Goal: Information Seeking & Learning: Learn about a topic

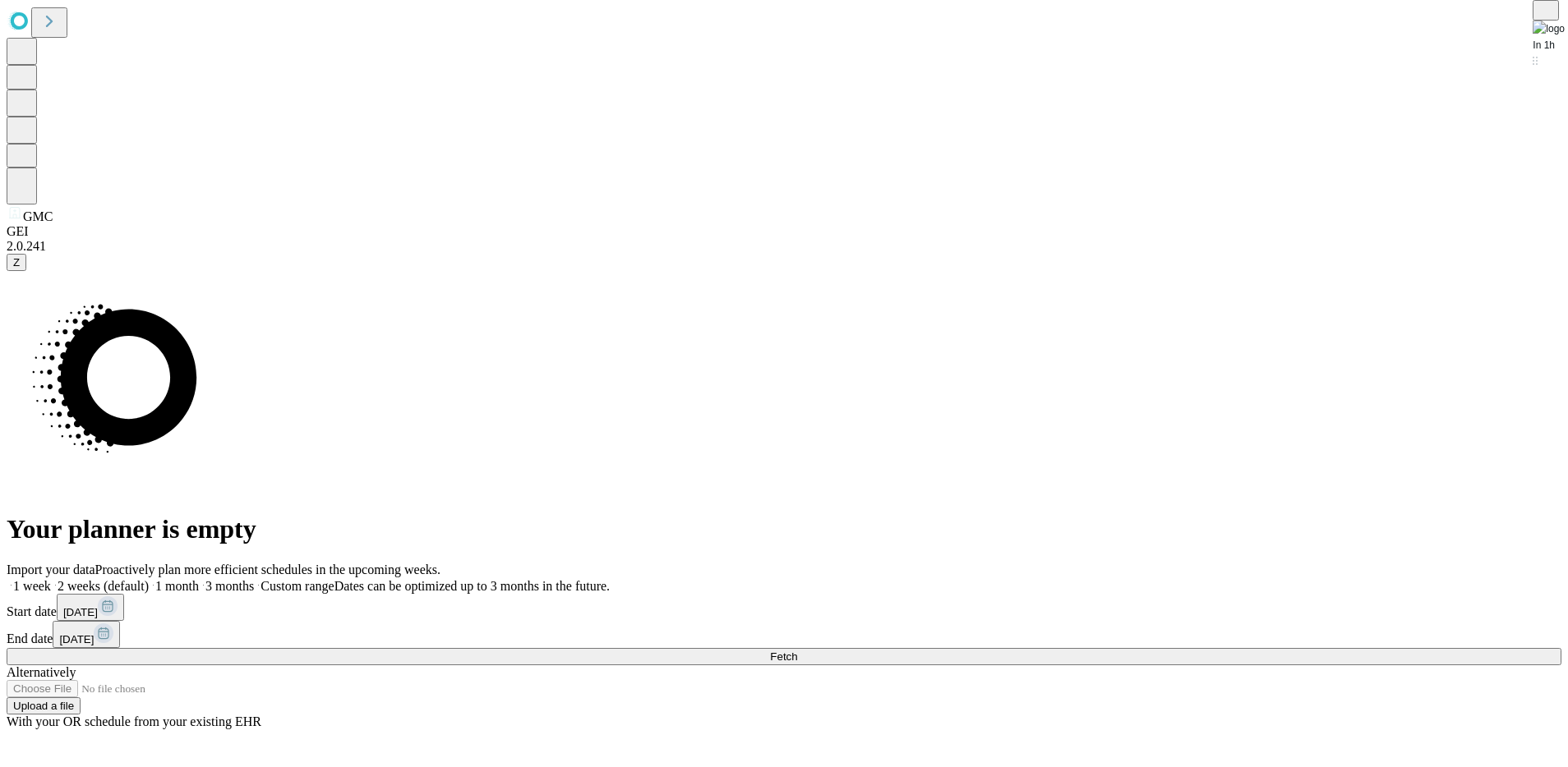
click at [1060, 605] on button "Fetch" at bounding box center [784, 657] width 1555 height 17
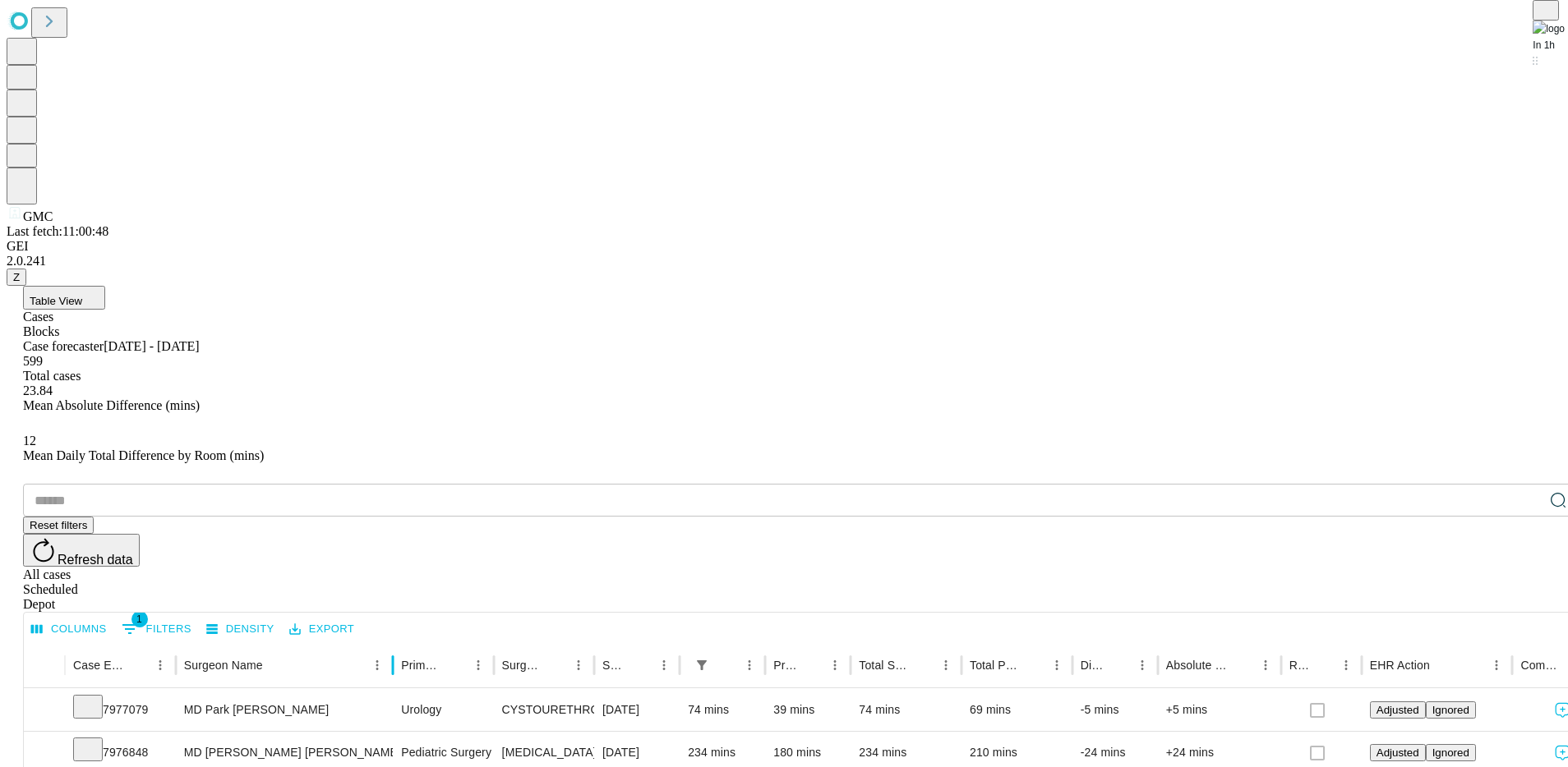
drag, startPoint x: 330, startPoint y: 326, endPoint x: 446, endPoint y: 323, distance: 116.0
click at [397, 605] on div at bounding box center [392, 665] width 8 height 46
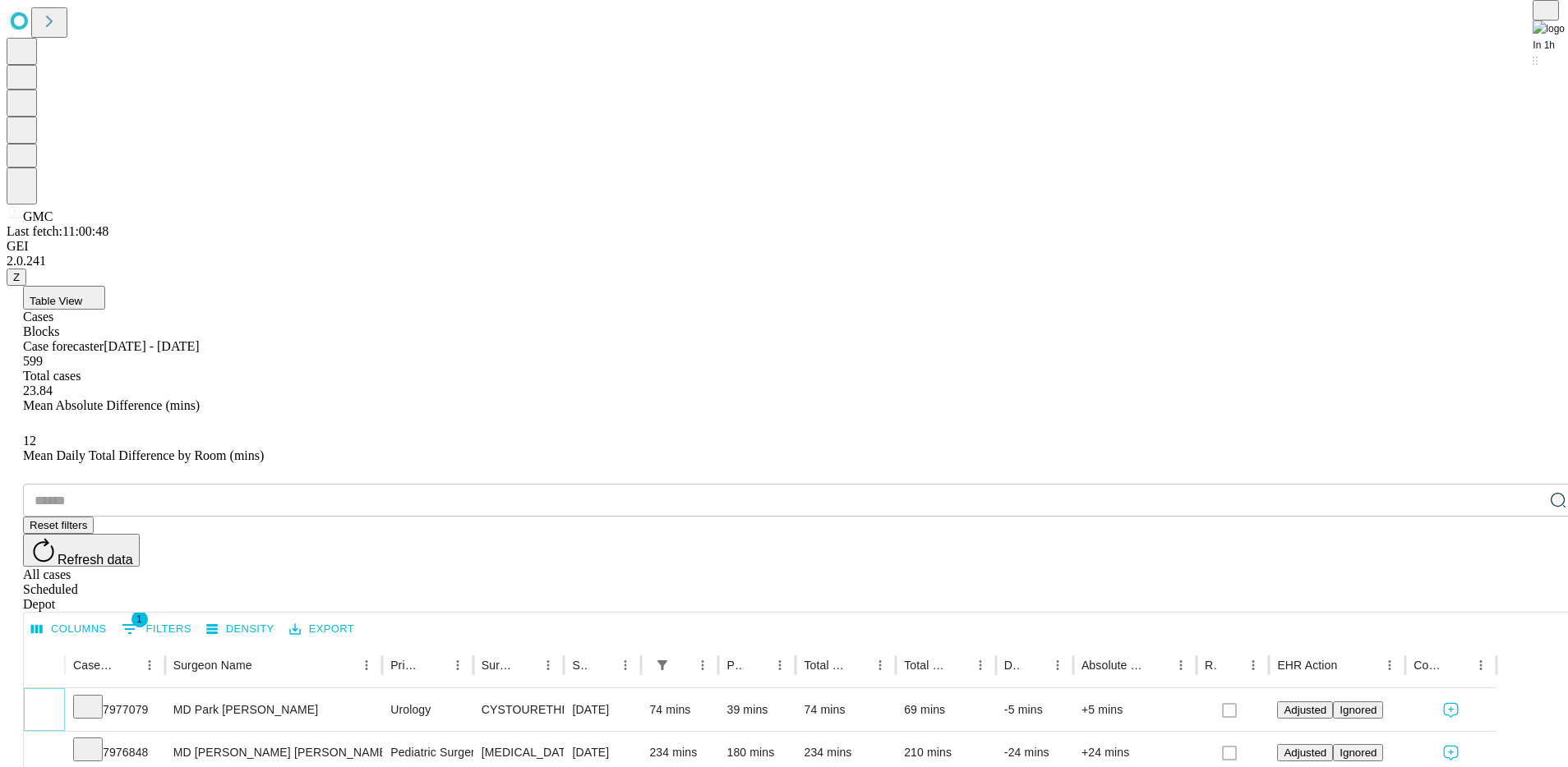
click at [52, 605] on icon "Expand" at bounding box center [44, 709] width 17 height 17
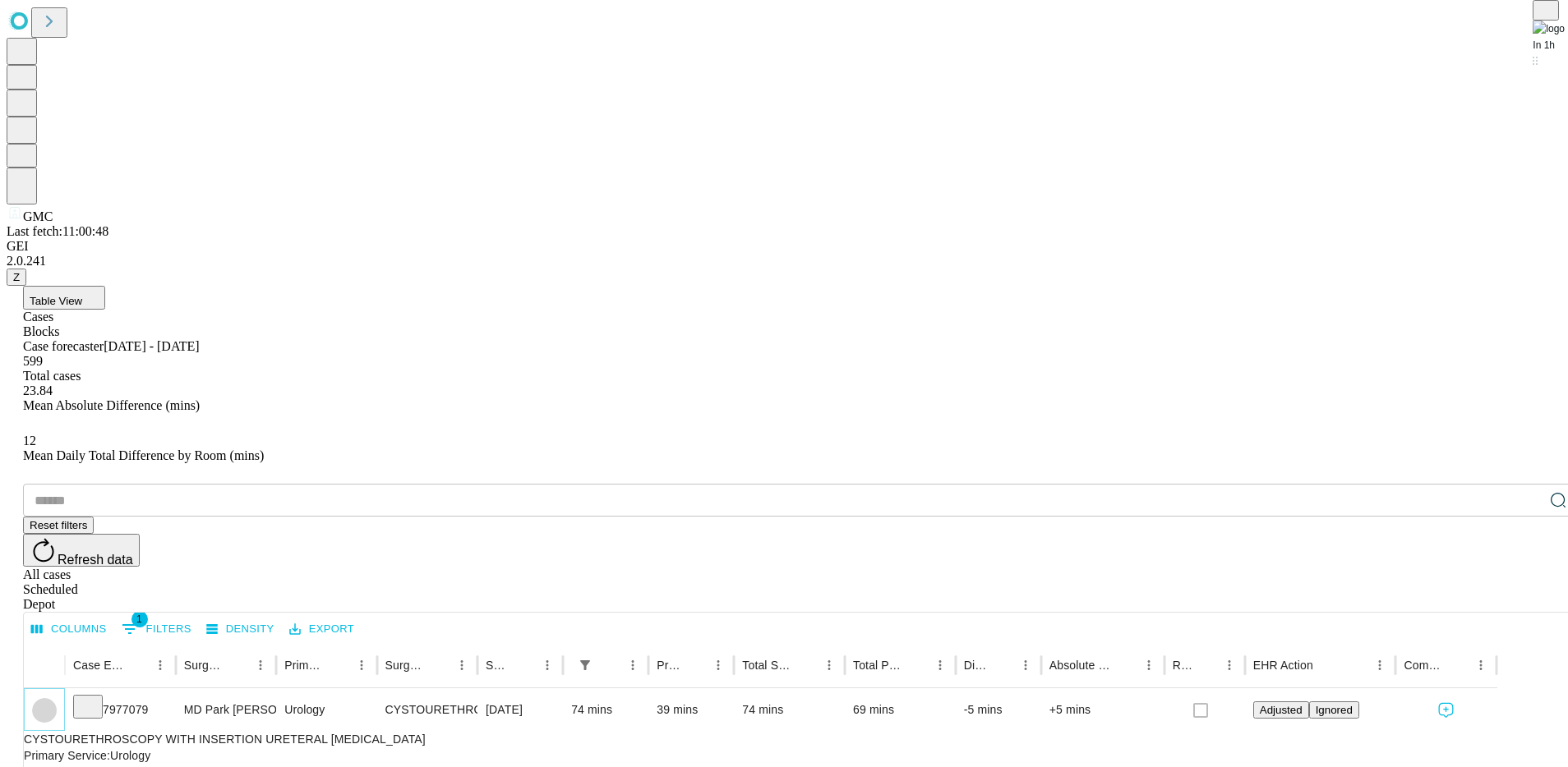
click at [49, 605] on icon "Collapse" at bounding box center [44, 710] width 8 height 5
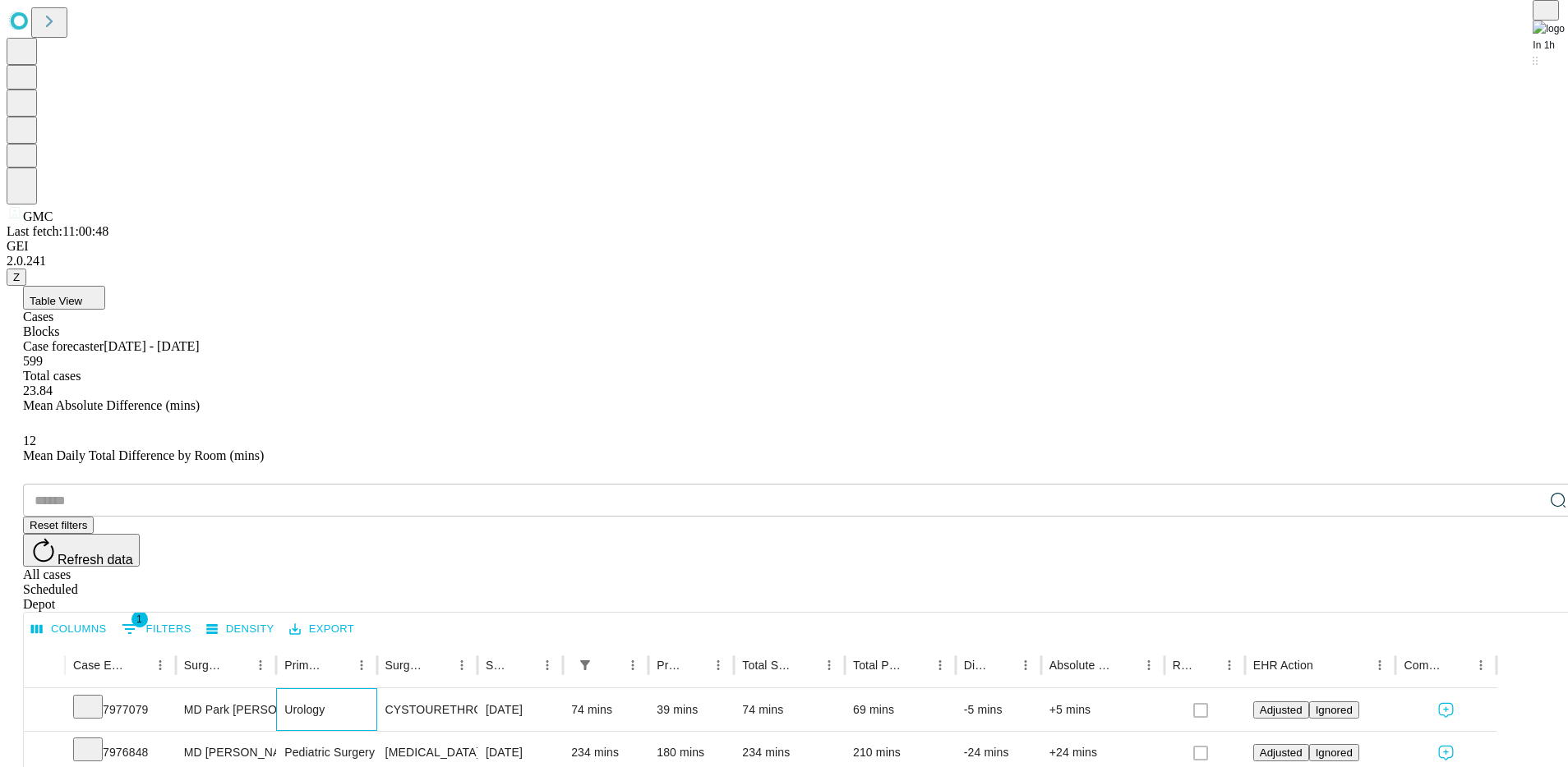
click at [368, 605] on div "Urology" at bounding box center [326, 710] width 84 height 42
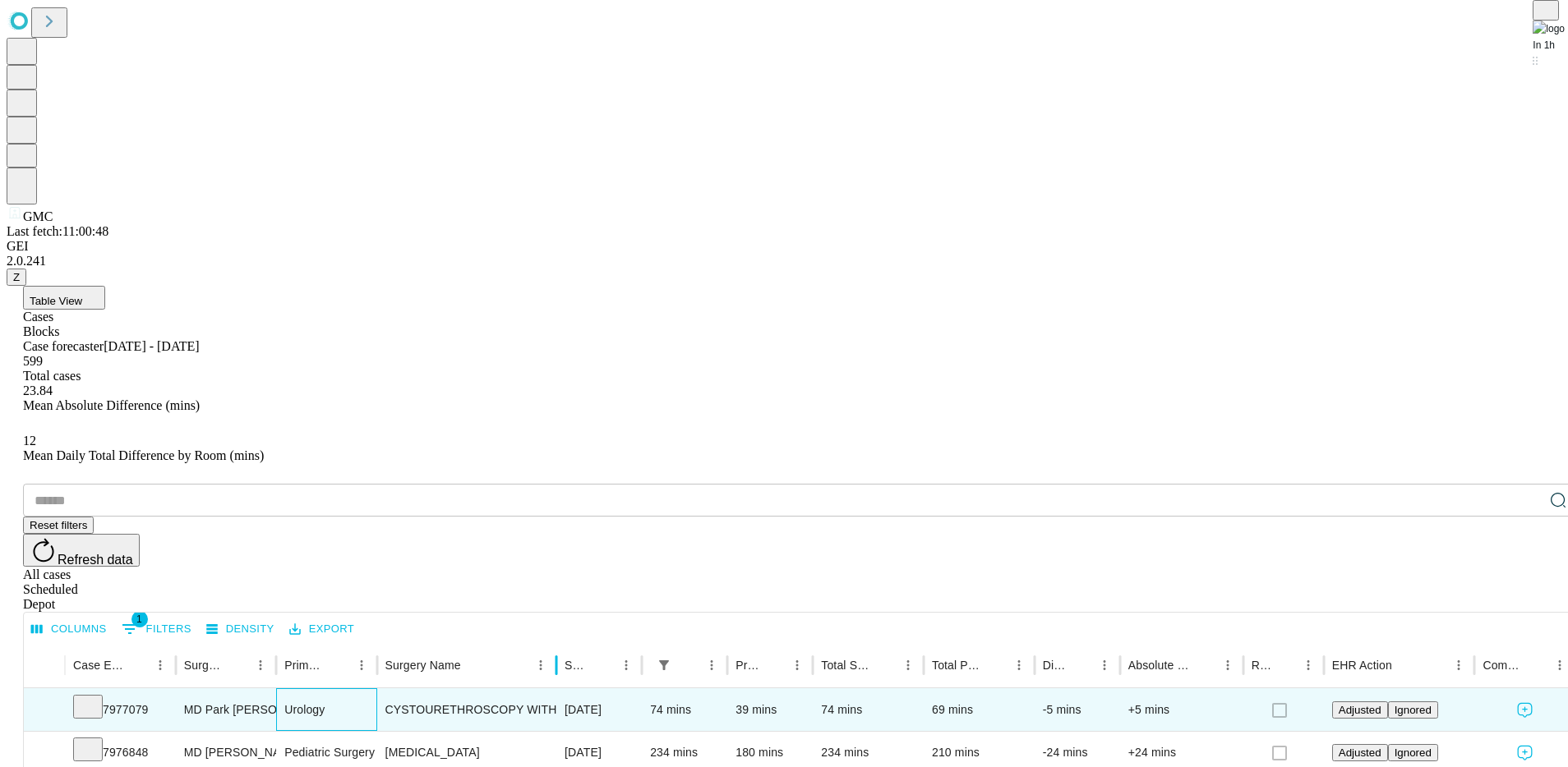
drag, startPoint x: 533, startPoint y: 336, endPoint x: 613, endPoint y: 333, distance: 80.1
click at [560, 605] on div at bounding box center [556, 665] width 8 height 46
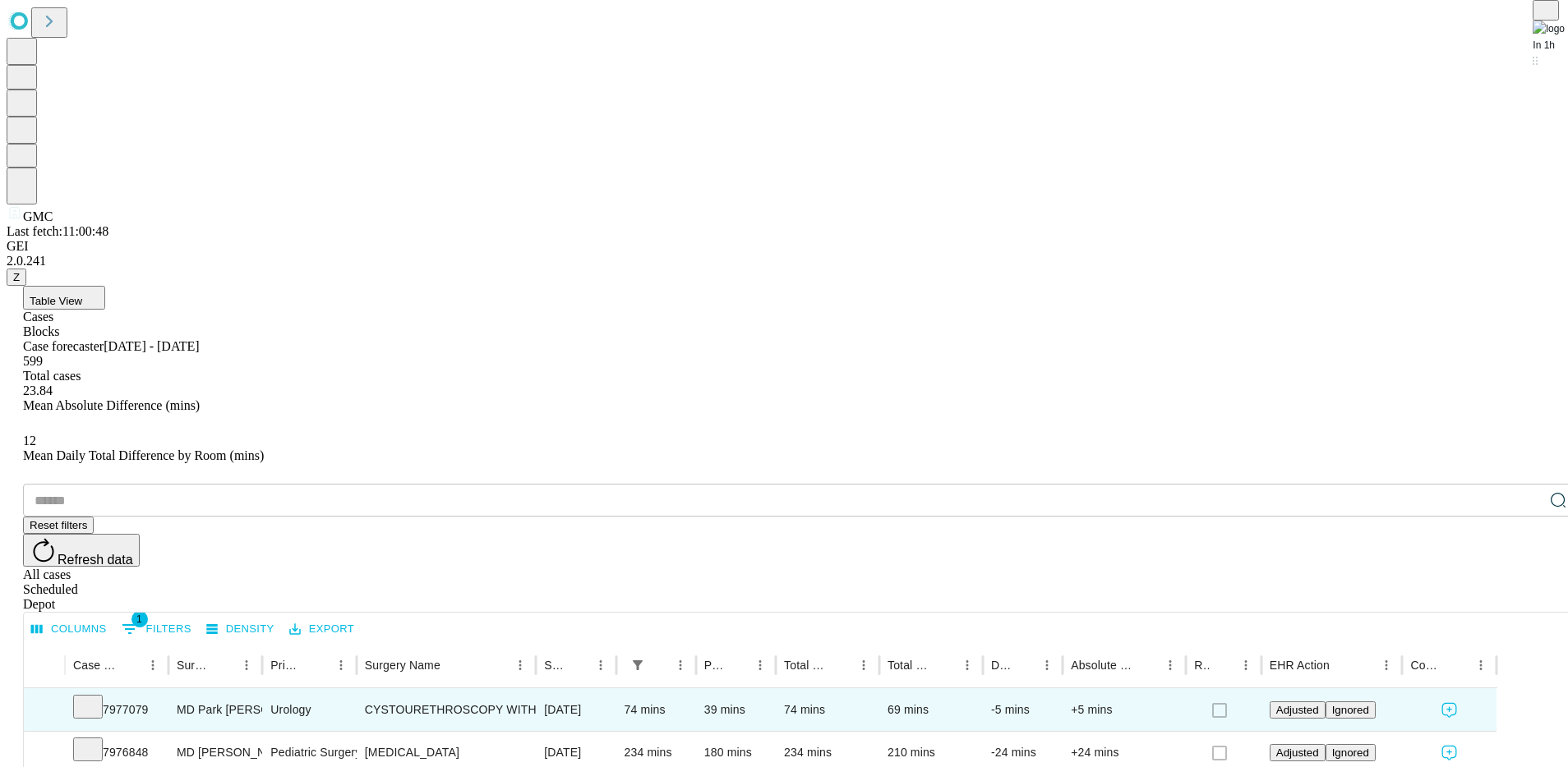
click at [580, 605] on div "Columns 1 Filters Density Export" at bounding box center [800, 628] width 1553 height 30
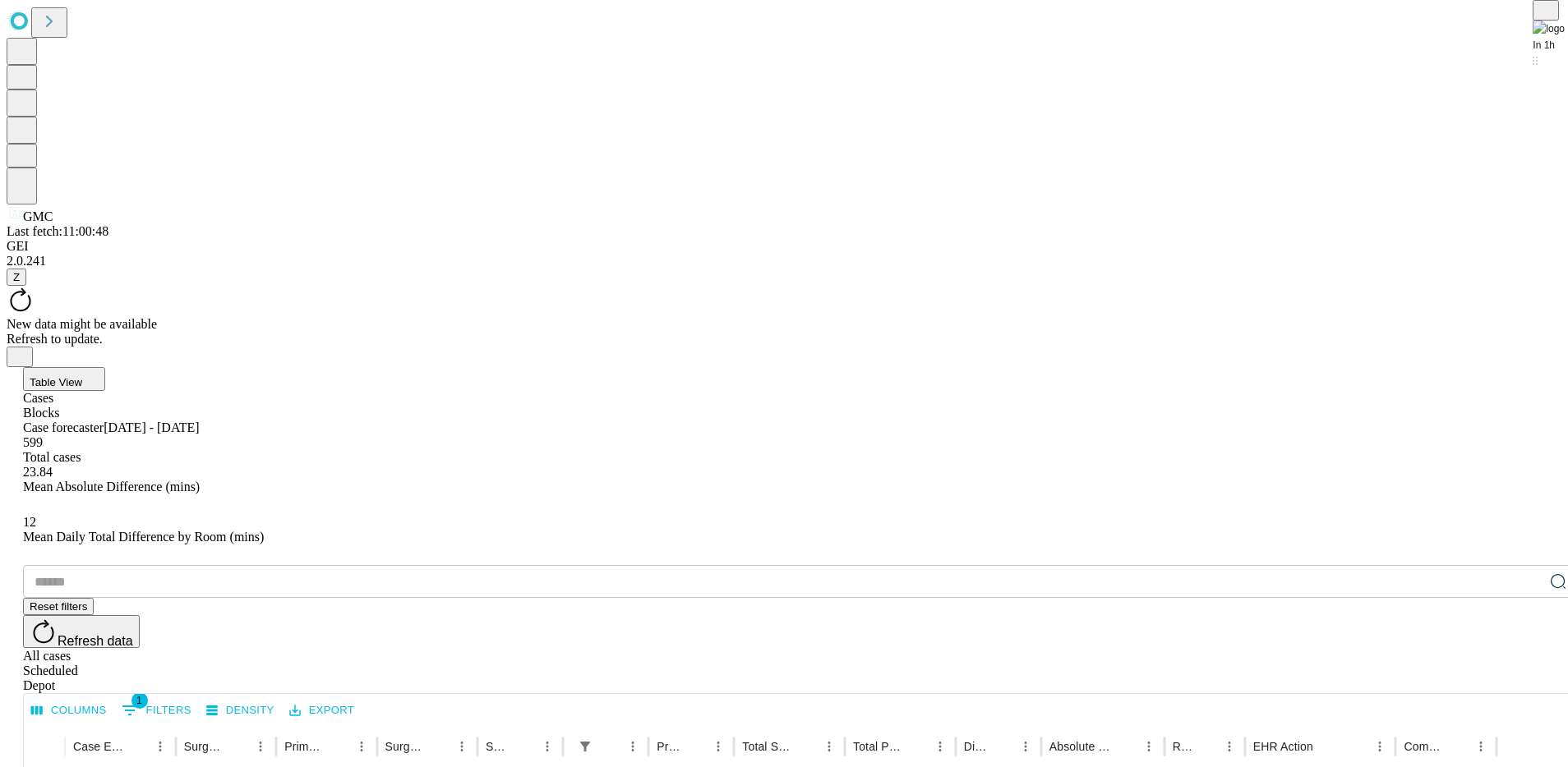
drag, startPoint x: 534, startPoint y: 343, endPoint x: 676, endPoint y: 324, distance: 143.3
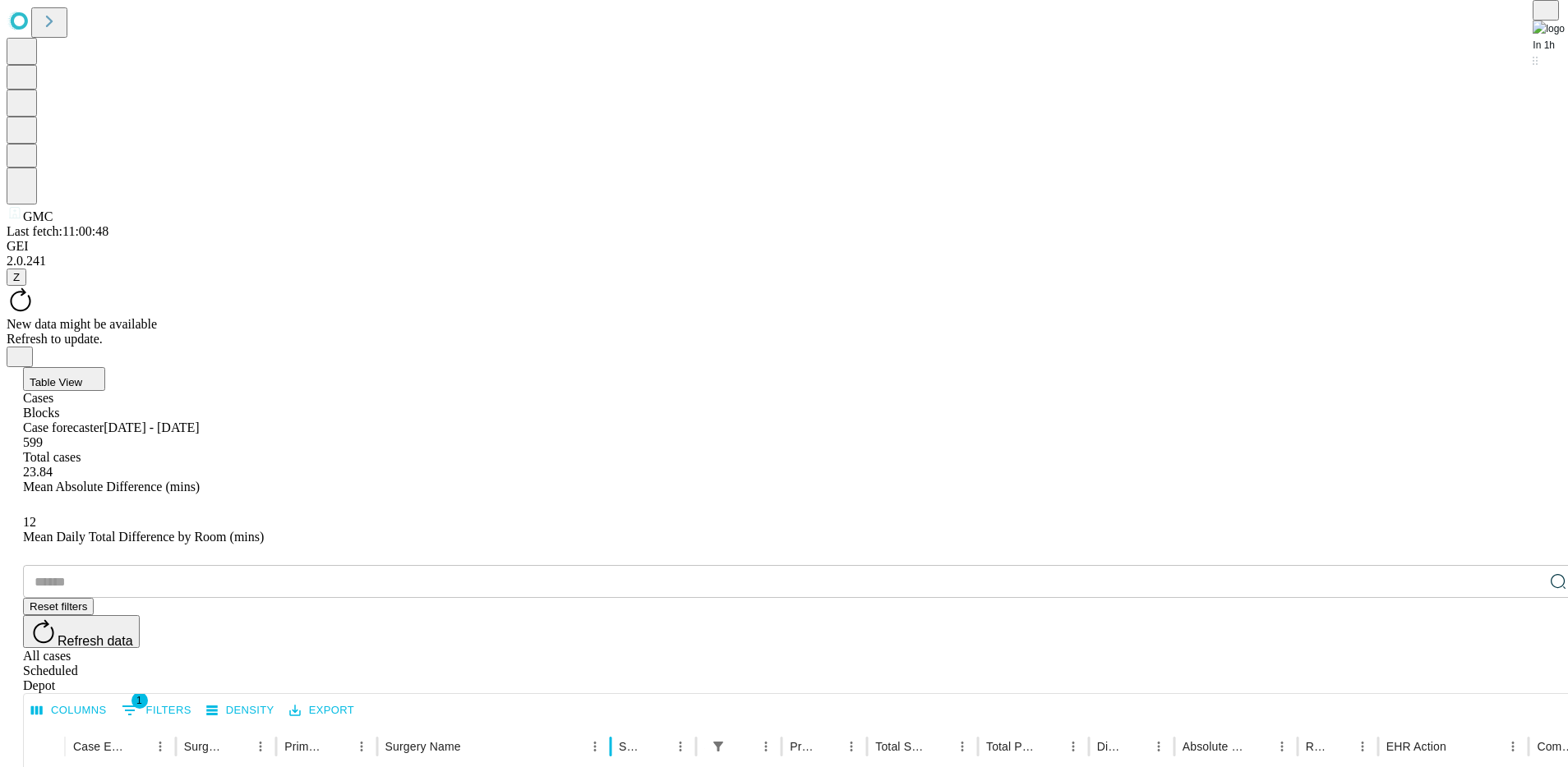
click at [615, 605] on div at bounding box center [610, 746] width 8 height 46
click at [26, 349] on icon "Close" at bounding box center [19, 355] width 13 height 13
